Goal: Use online tool/utility: Utilize a website feature to perform a specific function

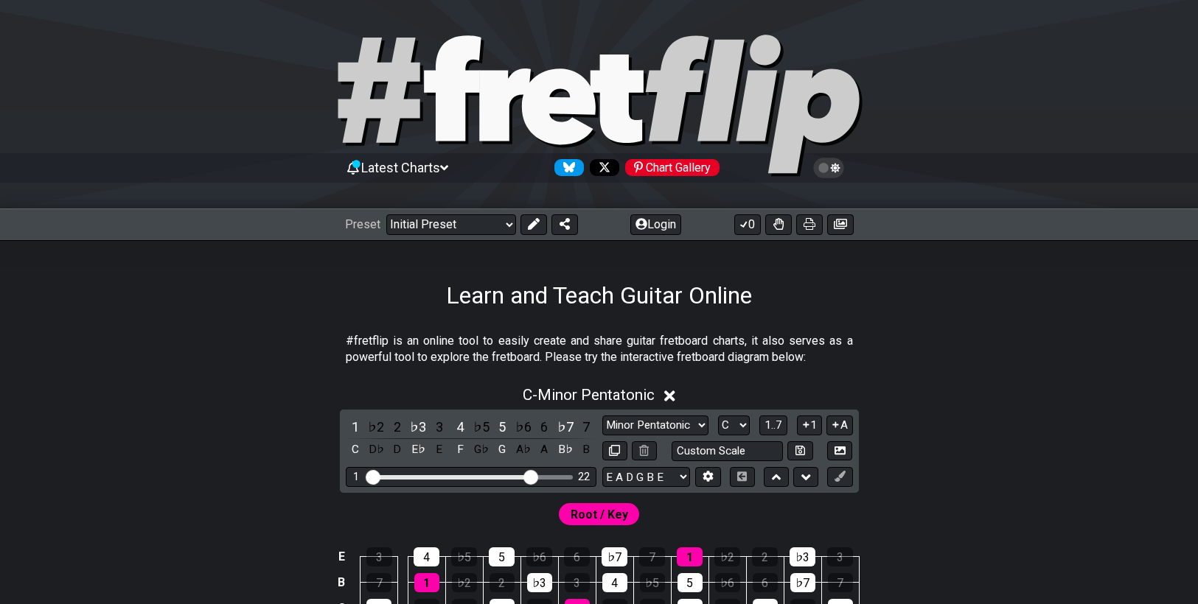
drag, startPoint x: 455, startPoint y: 474, endPoint x: 533, endPoint y: 474, distance: 78.1
click at [533, 476] on input "Visible fret range" at bounding box center [470, 476] width 209 height 0
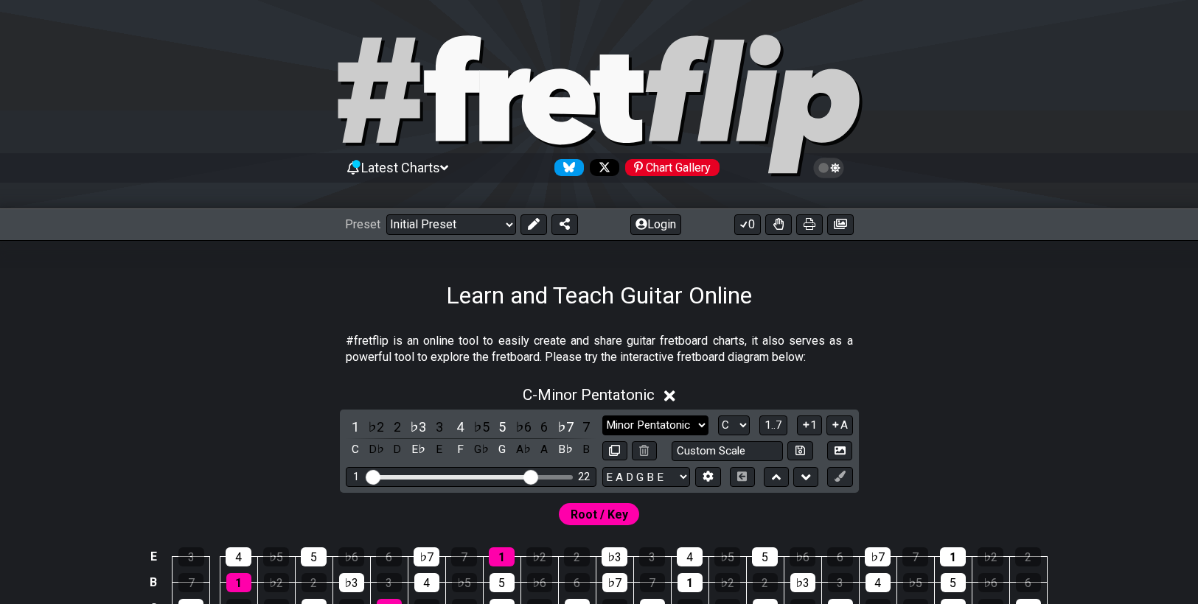
click at [678, 422] on select "Minor Pentatonic Click to edit Minor Pentatonic Major Pentatonic Minor Blues Ma…" at bounding box center [655, 426] width 106 height 20
select select "Minor / Aeolian"
click at [602, 416] on select "Minor Pentatonic Click to edit Minor Pentatonic Major Pentatonic Minor Blues Ma…" at bounding box center [655, 426] width 106 height 20
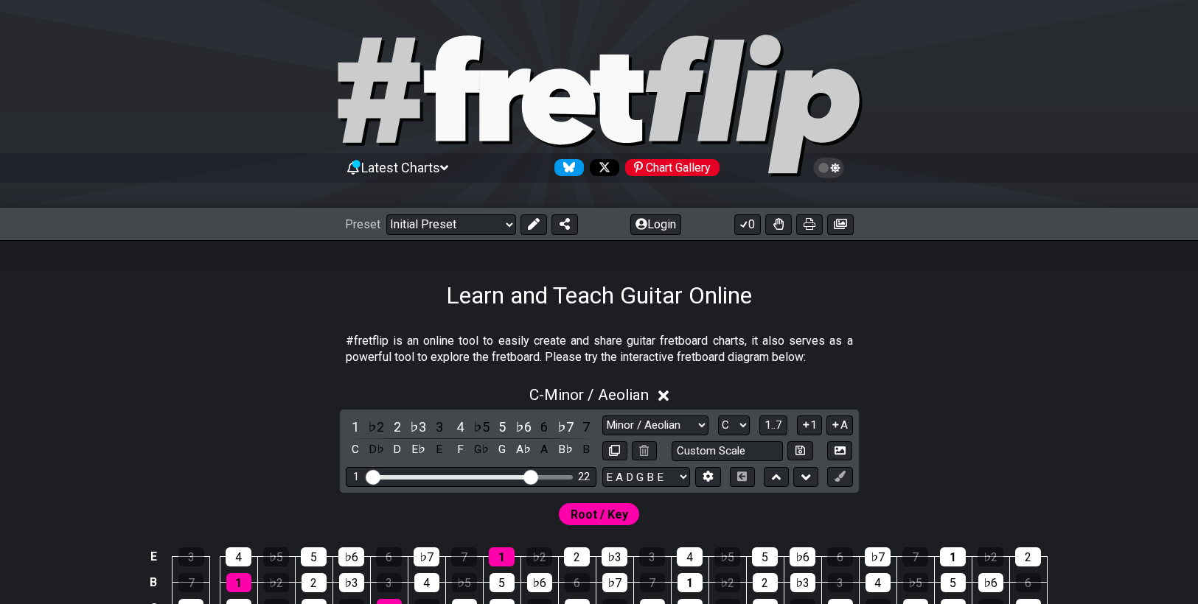
click at [985, 416] on div "C - Minor / Aeolian 1 ♭2 2 ♭3 3 4 ♭5 5 ♭6 6 ♭7 7 C D♭ D E♭ E F G♭ G A♭ A B♭ B M…" at bounding box center [599, 556] width 1150 height 358
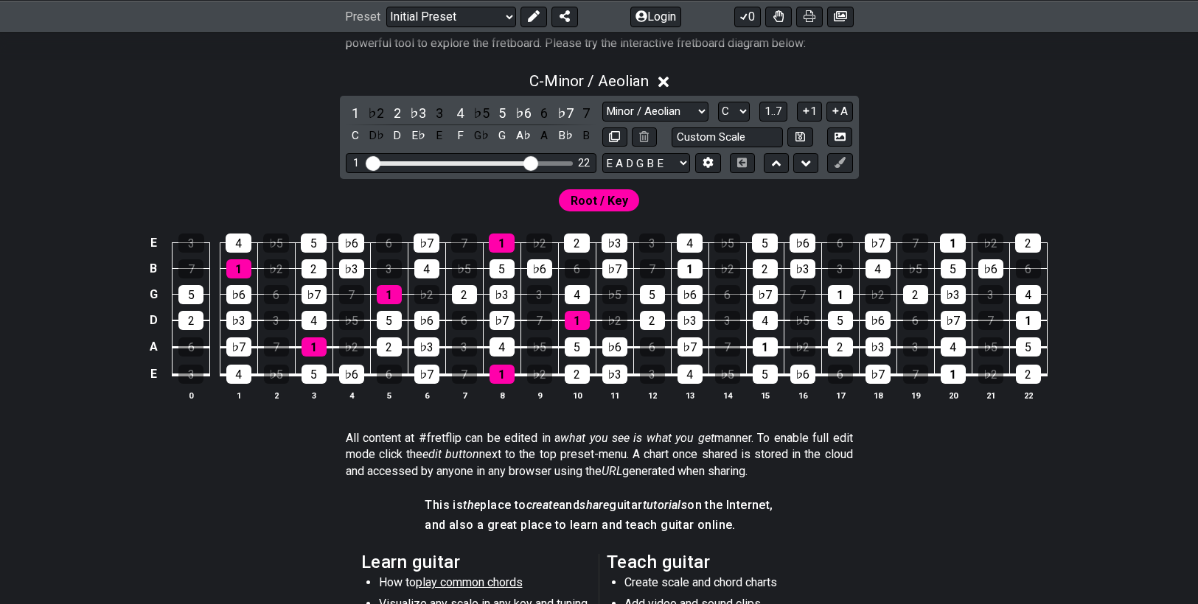
scroll to position [369, 0]
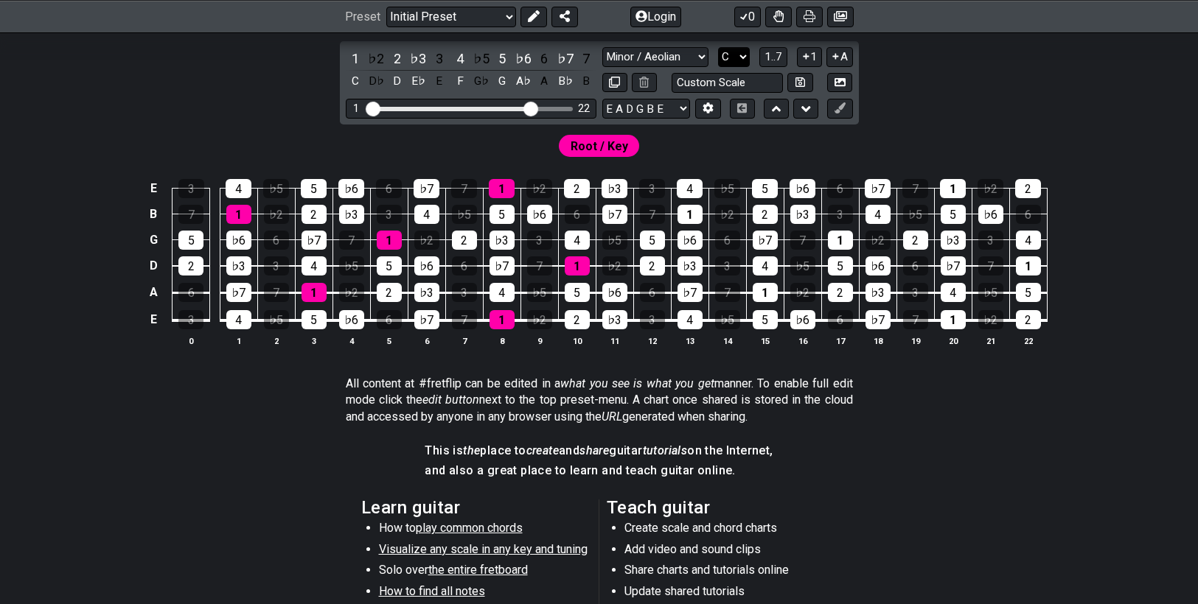
click at [730, 55] on select "A♭ A A♯ B♭ B C C♯ D♭ D D♯ E♭ E F F♯ G♭ G G♯" at bounding box center [734, 57] width 32 height 20
select select "D"
click at [718, 47] on select "A♭ A A♯ B♭ B C C♯ D♭ D D♯ E♭ E F F♯ G♭ G G♯" at bounding box center [734, 57] width 32 height 20
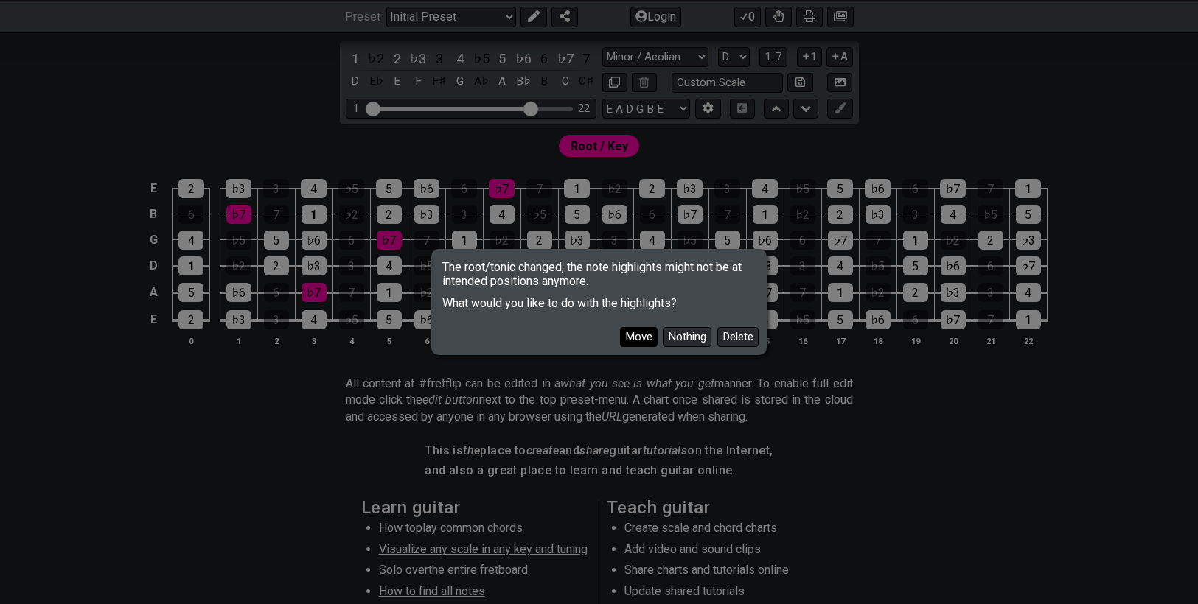
click at [634, 337] on button "Move" at bounding box center [639, 337] width 38 height 20
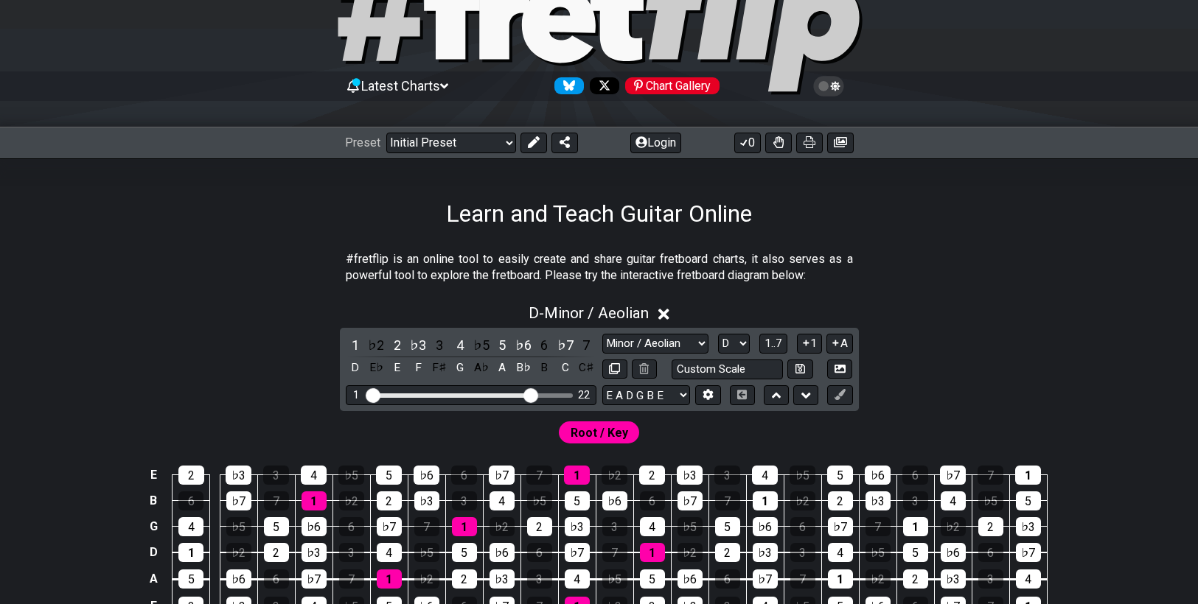
scroll to position [74, 0]
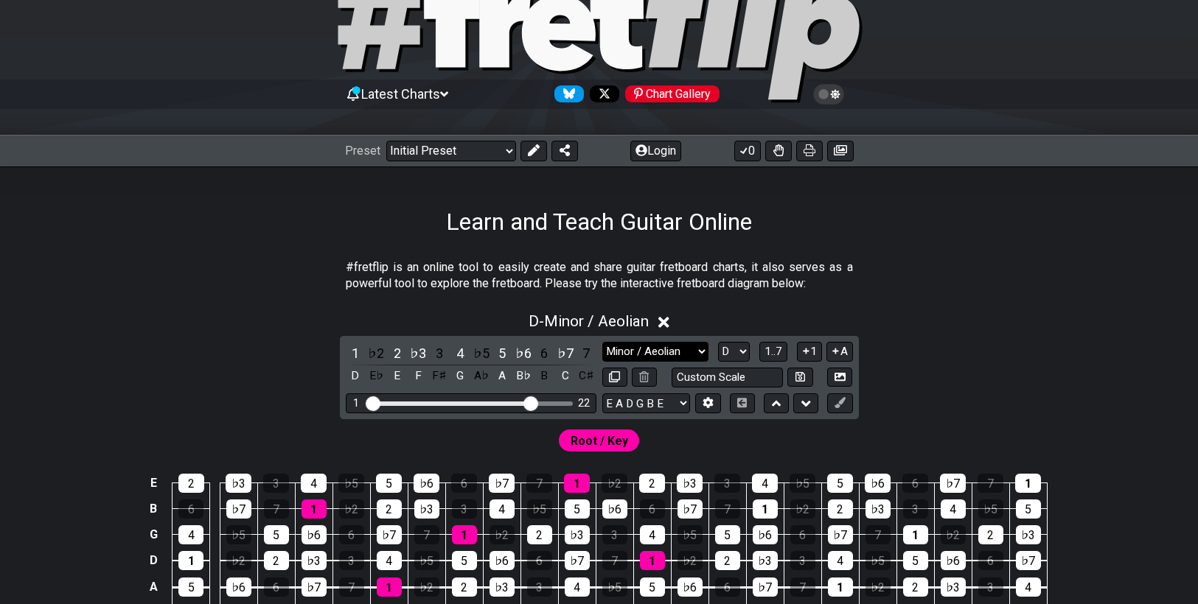
click at [661, 354] on select "Minor Pentatonic Click to edit Minor Pentatonic Major Pentatonic Minor Blues Ma…" at bounding box center [655, 352] width 106 height 20
click at [602, 342] on select "Minor Pentatonic Click to edit Minor Pentatonic Major Pentatonic Minor Blues Ma…" at bounding box center [655, 352] width 106 height 20
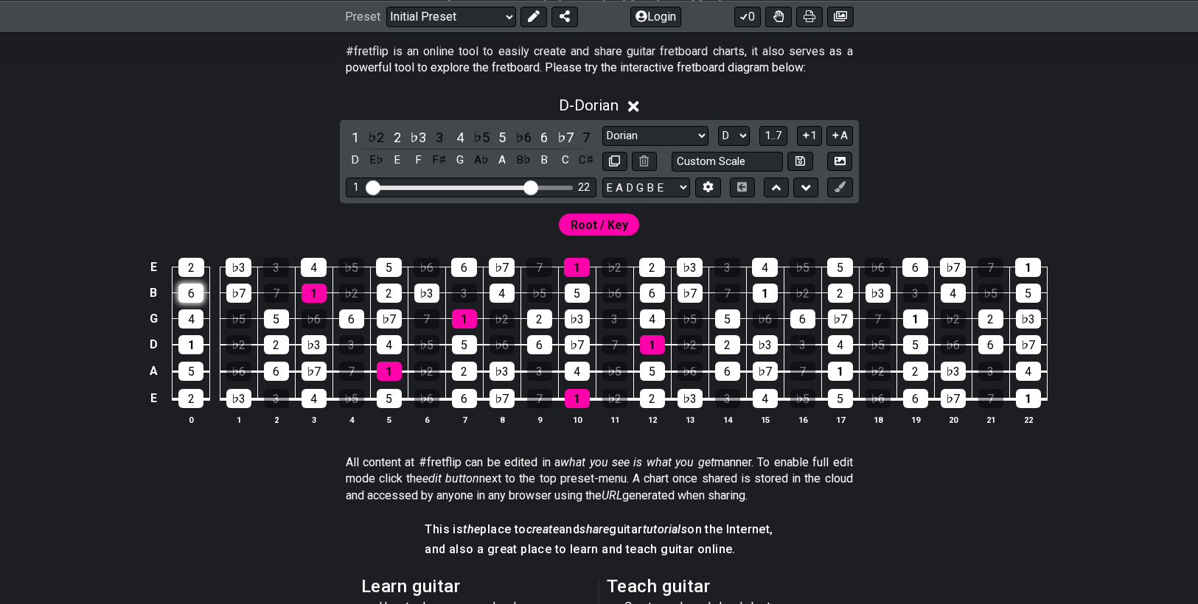
scroll to position [295, 0]
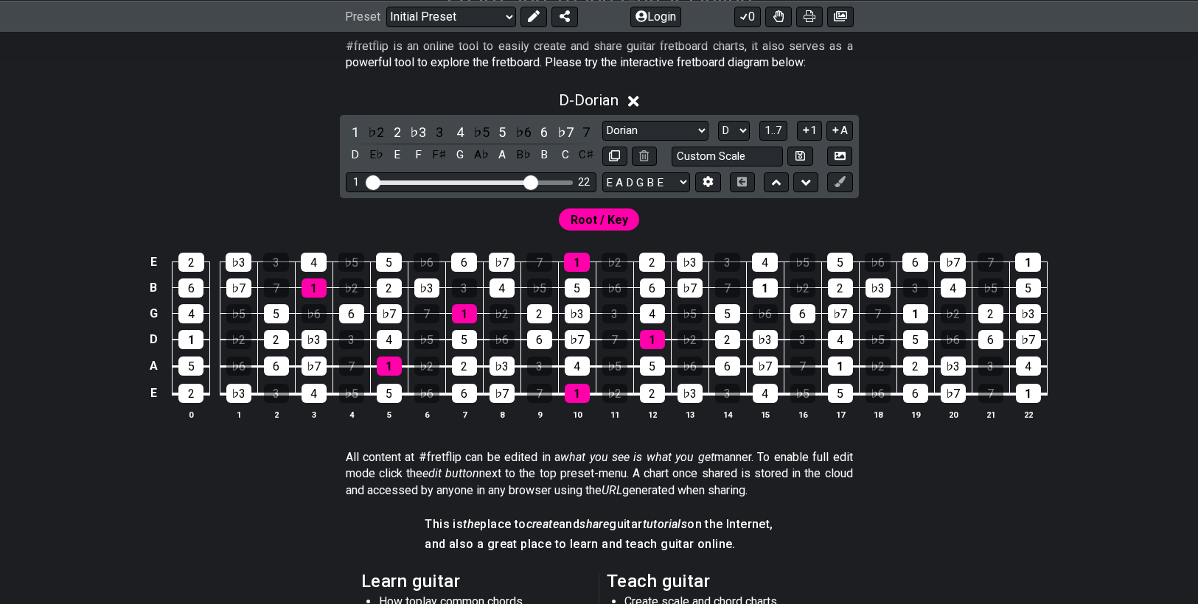
click at [284, 198] on div "D - Dorian 1 ♭2 2 ♭3 3 4 ♭5 5 ♭6 6 ♭7 7 D E♭ E F F♯ G A♭ A B♭ B C C♯ Minor Pent…" at bounding box center [599, 262] width 1150 height 358
click at [652, 124] on select "Minor Pentatonic Click to edit Minor Pentatonic Major Pentatonic Minor Blues Ma…" at bounding box center [655, 131] width 106 height 20
click at [602, 121] on select "Minor Pentatonic Click to edit Minor Pentatonic Major Pentatonic Minor Blues Ma…" at bounding box center [655, 131] width 106 height 20
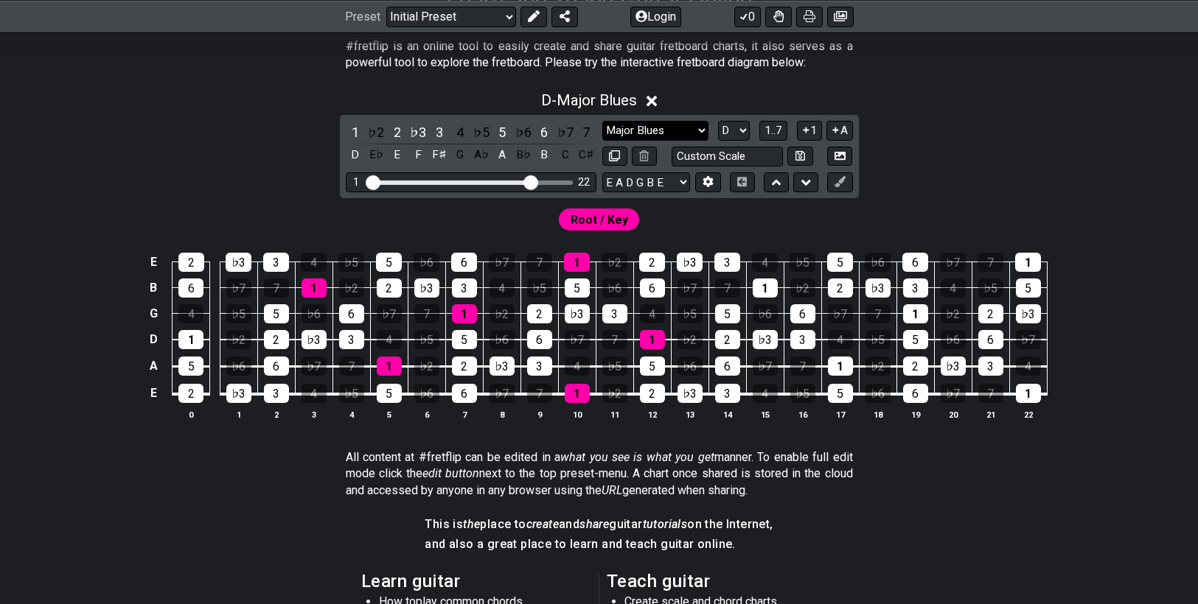
click at [674, 125] on select "Minor Pentatonic Click to edit Minor Pentatonic Major Pentatonic Minor Blues Ma…" at bounding box center [655, 131] width 106 height 20
select select "Minor Blues"
click at [602, 121] on select "Minor Pentatonic Click to edit Minor Pentatonic Major Pentatonic Minor Blues Ma…" at bounding box center [655, 131] width 106 height 20
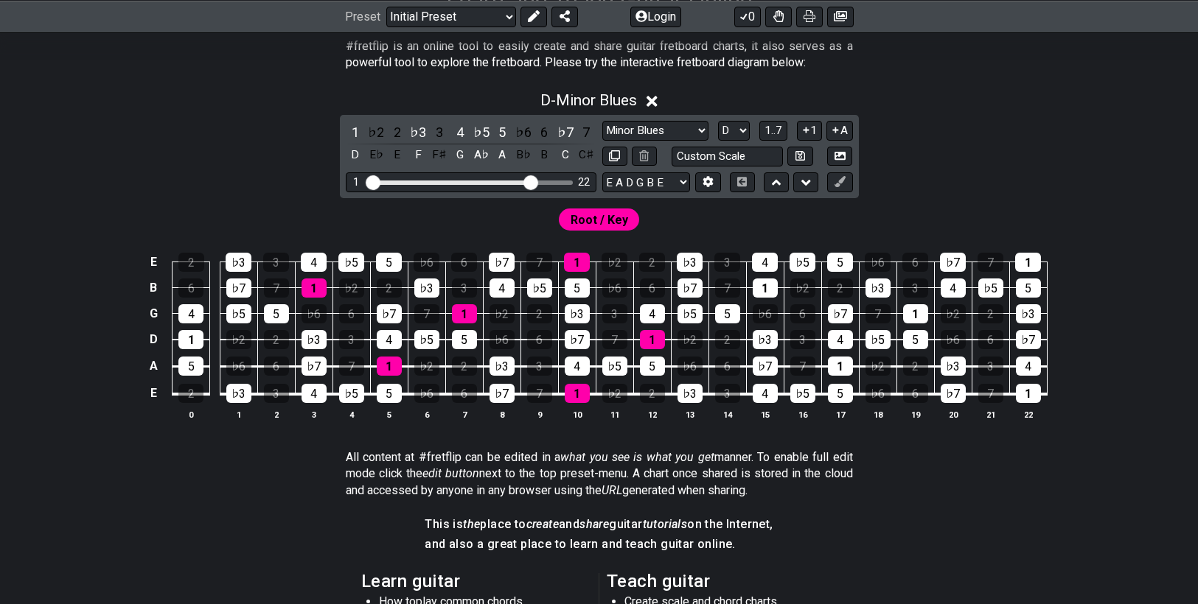
click at [978, 180] on div "D - Minor Blues 1 ♭2 2 ♭3 3 4 ♭5 5 ♭6 6 ♭7 7 D E♭ E F F♯ G A♭ A B♭ B C C♯ Minor…" at bounding box center [599, 262] width 1150 height 358
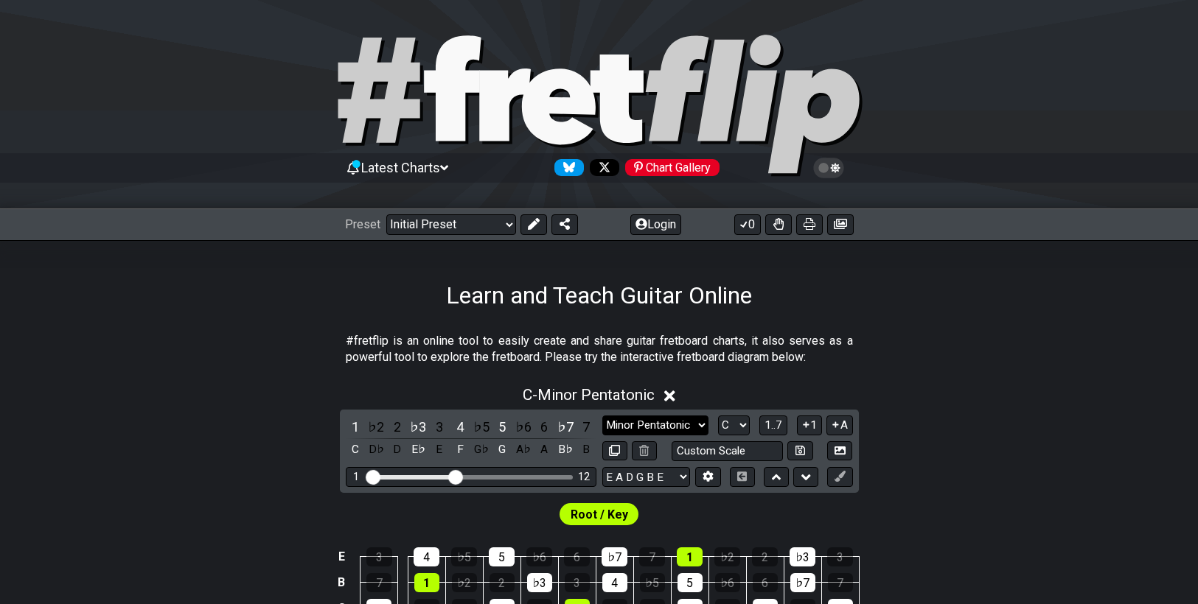
click at [640, 416] on select "Minor Pentatonic Click to edit Minor Pentatonic Major Pentatonic Minor Blues Ma…" at bounding box center [655, 426] width 106 height 20
select select "Minor Blues"
click at [602, 416] on select "Minor Pentatonic Click to edit Minor Pentatonic Major Pentatonic Minor Blues Ma…" at bounding box center [655, 426] width 106 height 20
click at [947, 438] on div "C - Minor Blues 1 ♭2 2 ♭3 3 4 ♭5 5 ♭6 6 ♭7 7 C D♭ D E♭ E F G♭ G A♭ A B♭ B Minor…" at bounding box center [599, 556] width 1198 height 358
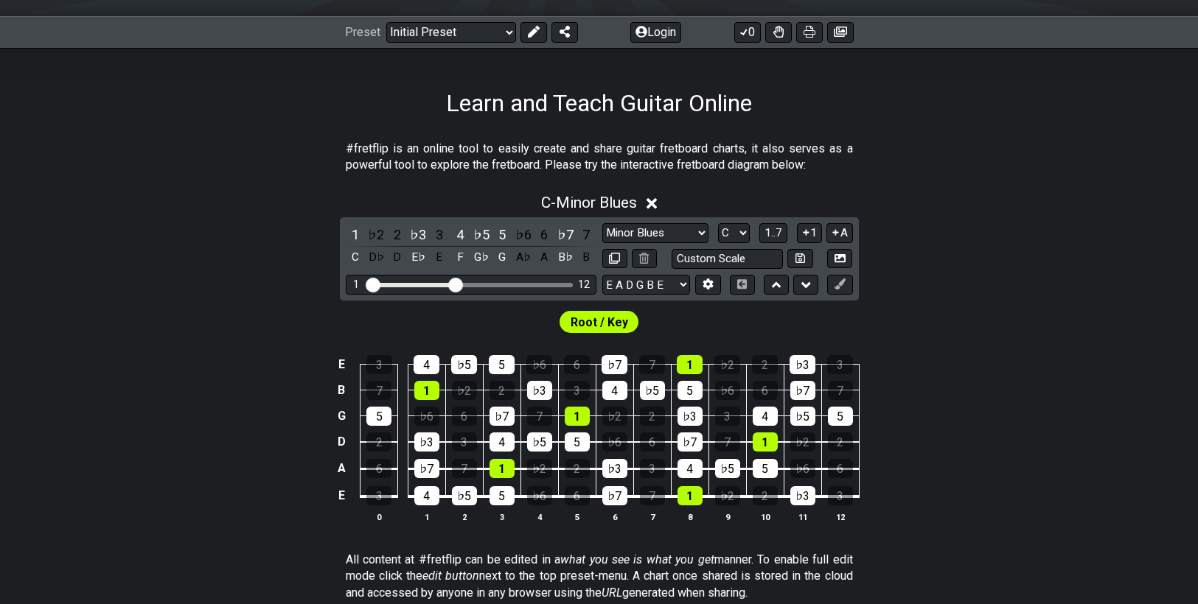
scroll to position [221, 0]
